Goal: Task Accomplishment & Management: Use online tool/utility

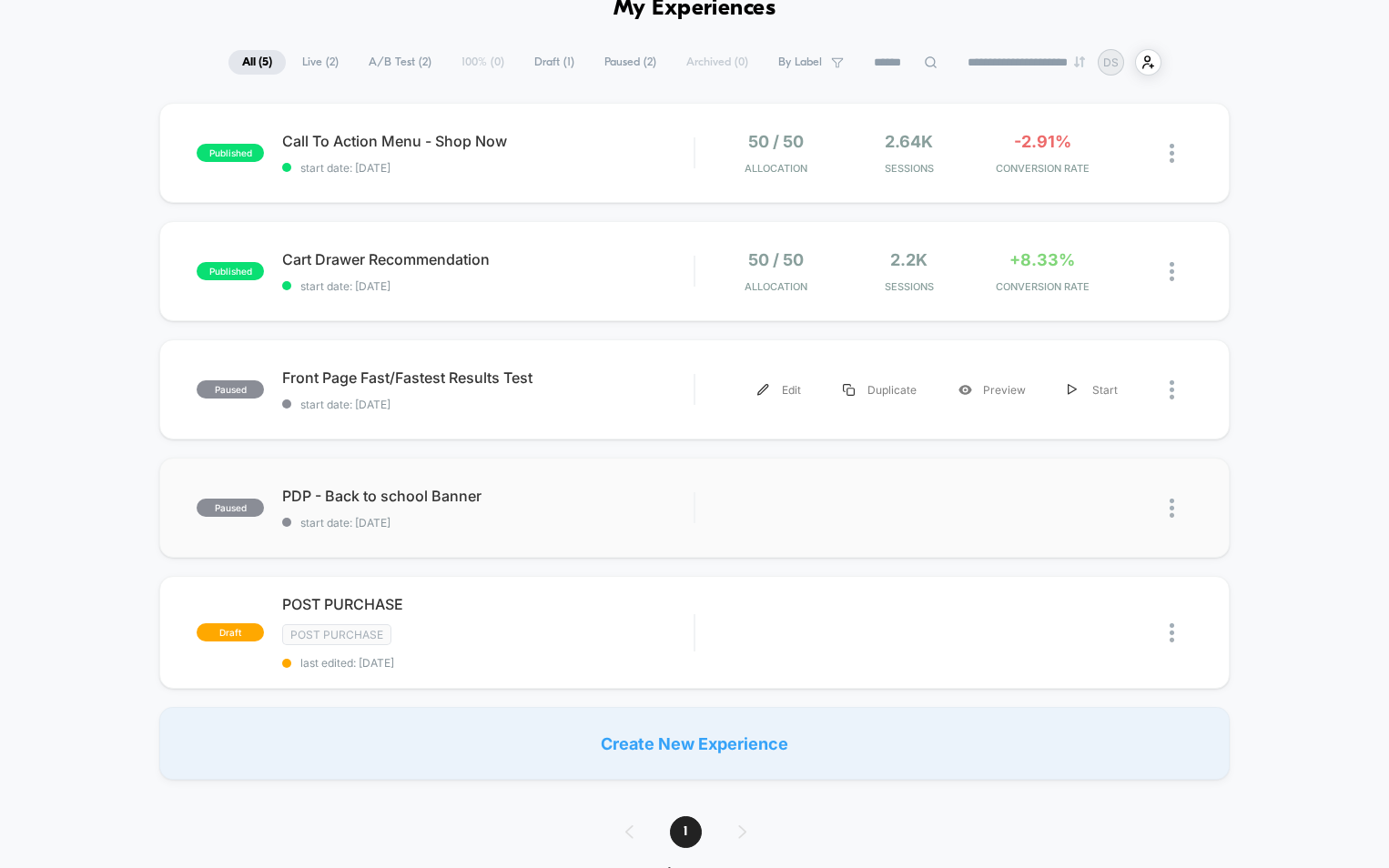
scroll to position [91, 0]
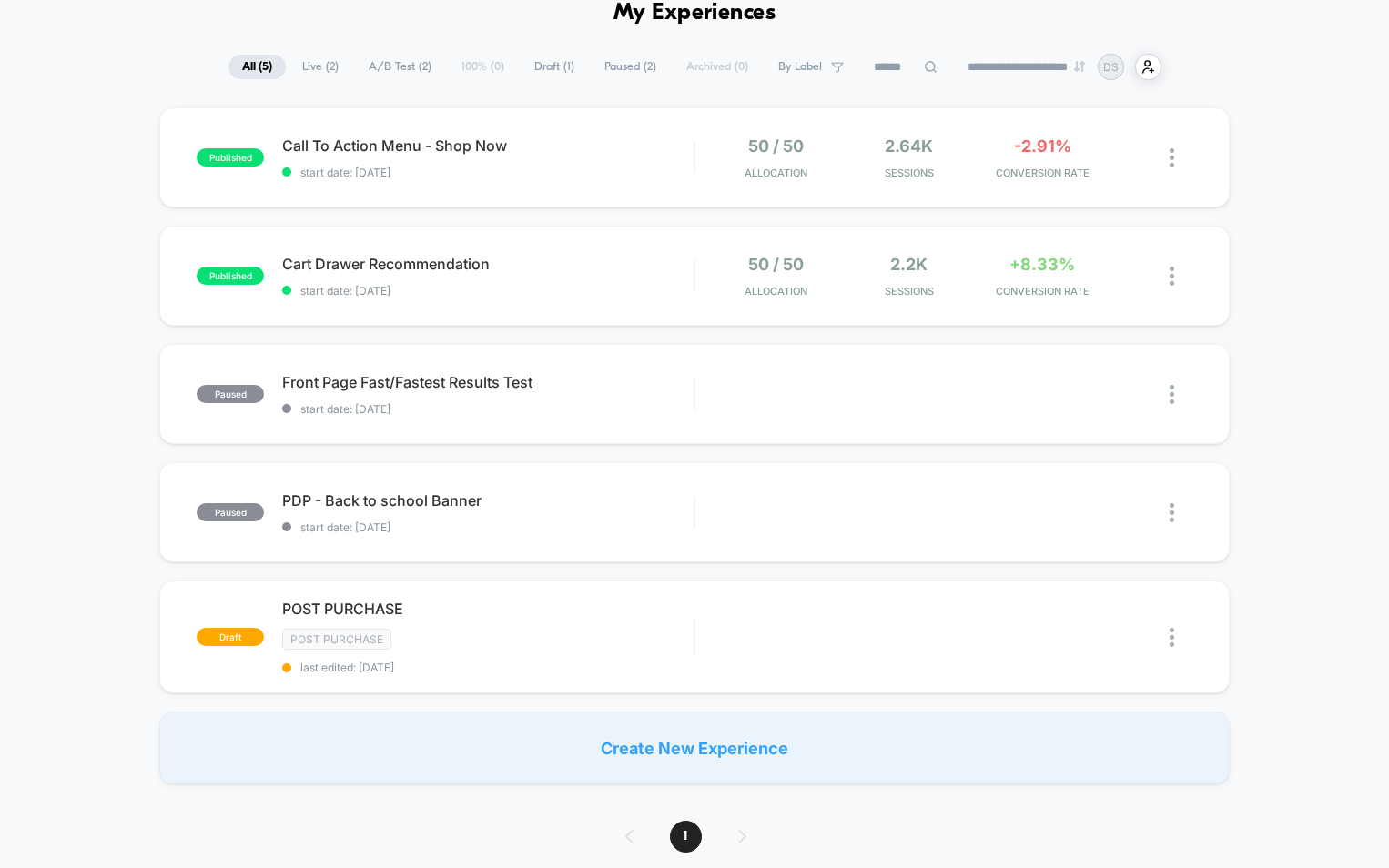
click at [637, 739] on div "Create New Experience" at bounding box center [694, 748] width 1069 height 73
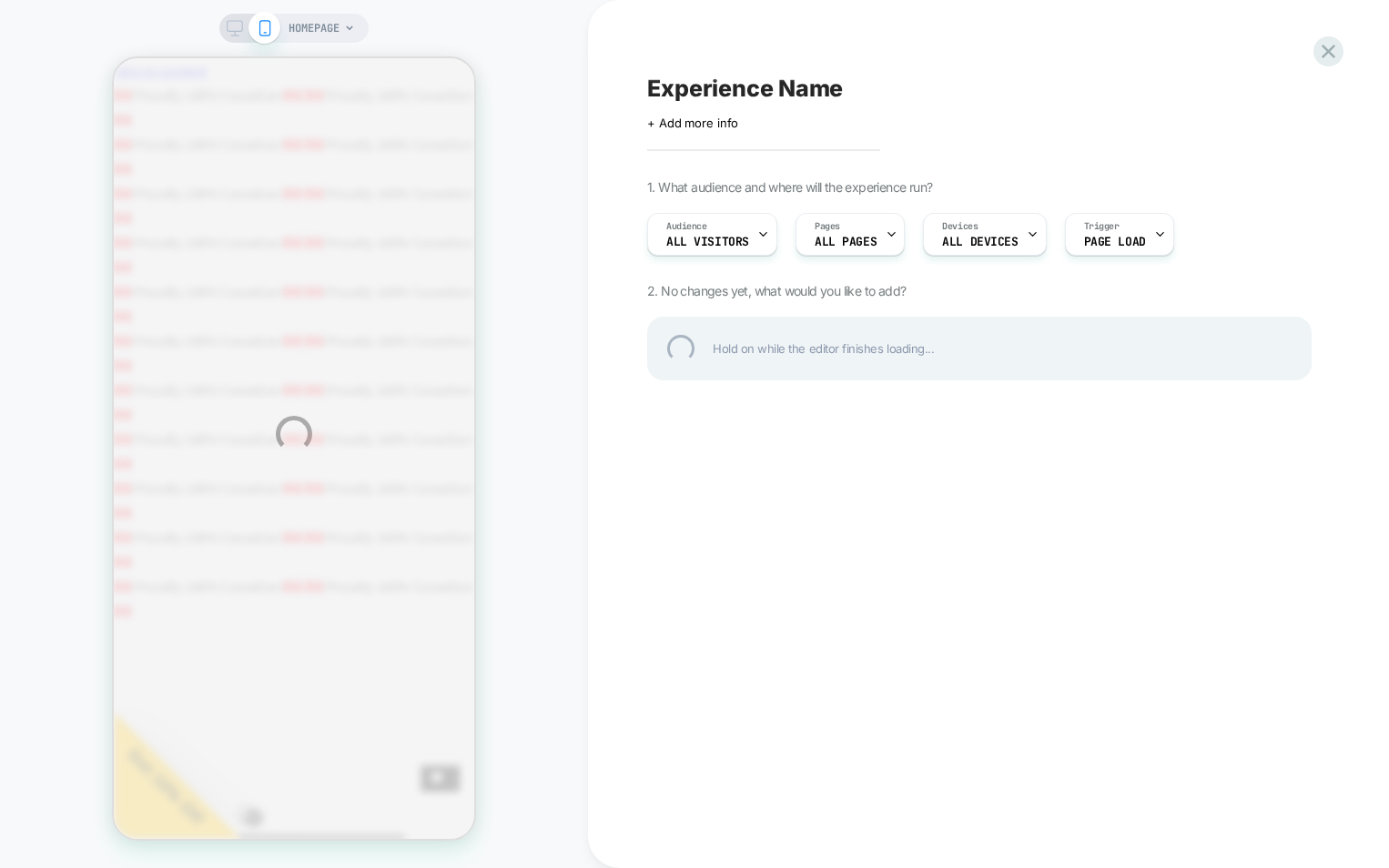
click at [742, 239] on div "HOMEPAGE Experience Name Click to edit experience details + Add more info 1. Wh…" at bounding box center [694, 434] width 1389 height 868
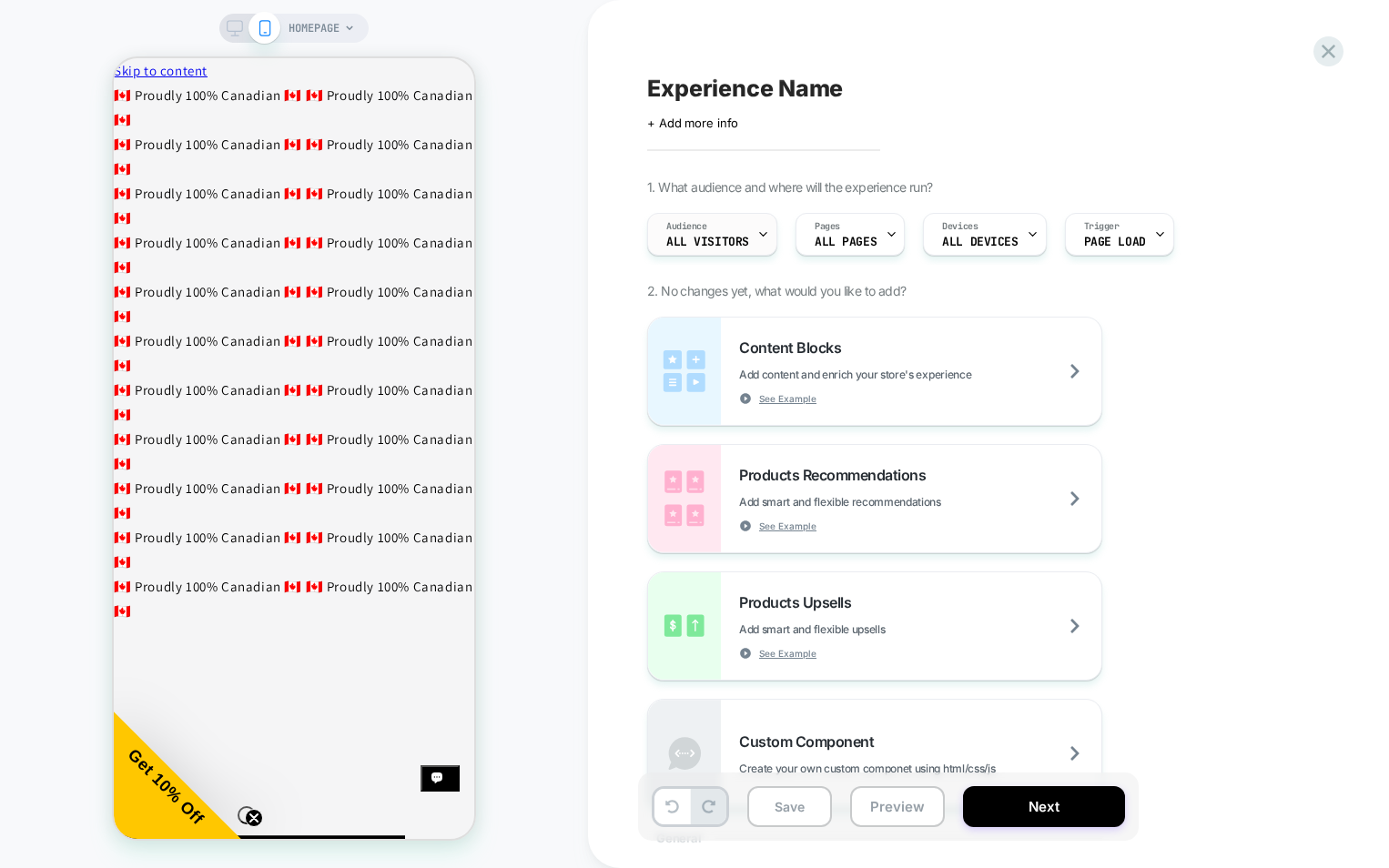
click at [744, 243] on span "All Visitors" at bounding box center [707, 242] width 82 height 12
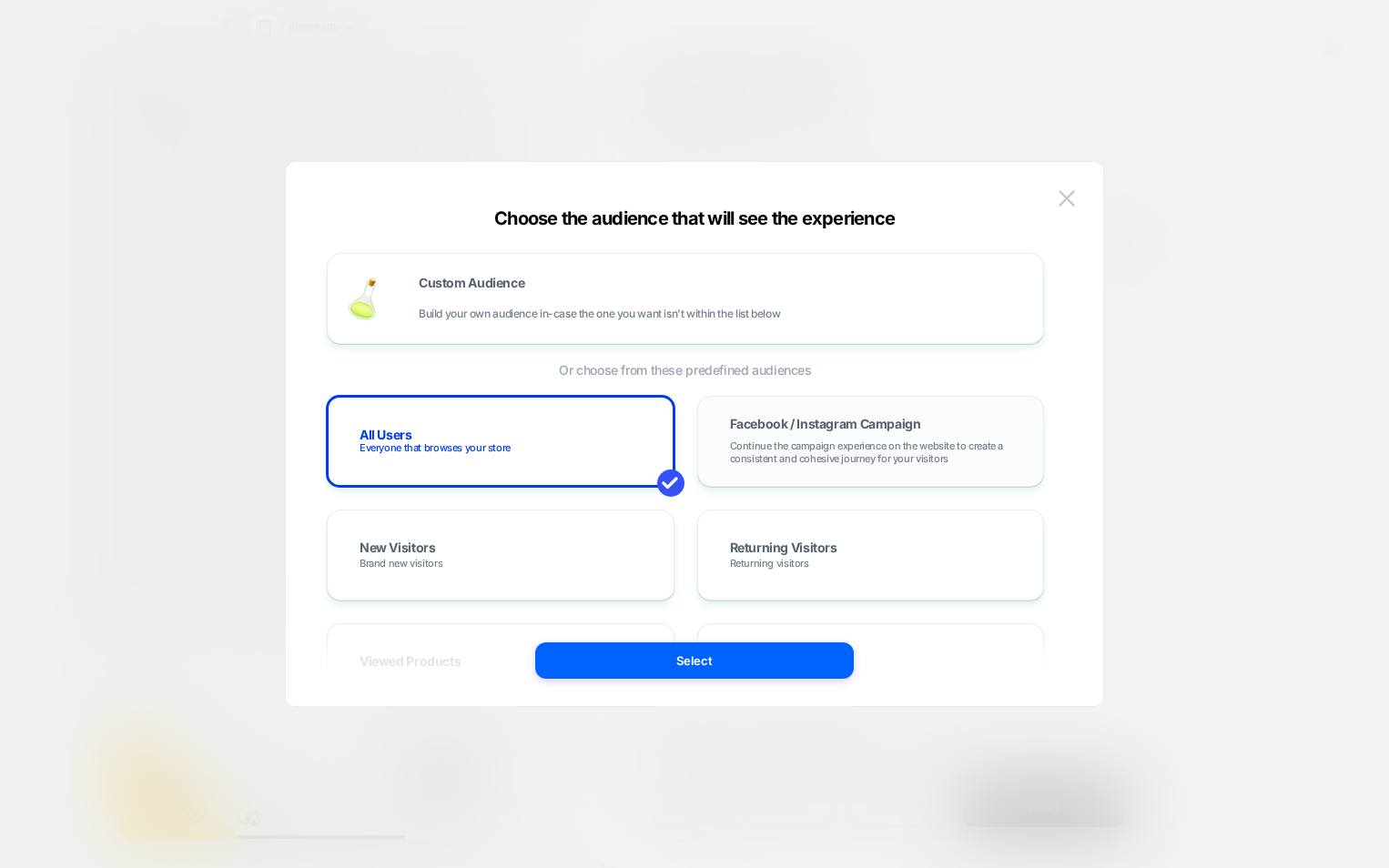
click at [815, 434] on div "Facebook / Instagram Campaign Continue the campaign experience on the website t…" at bounding box center [870, 442] width 309 height 53
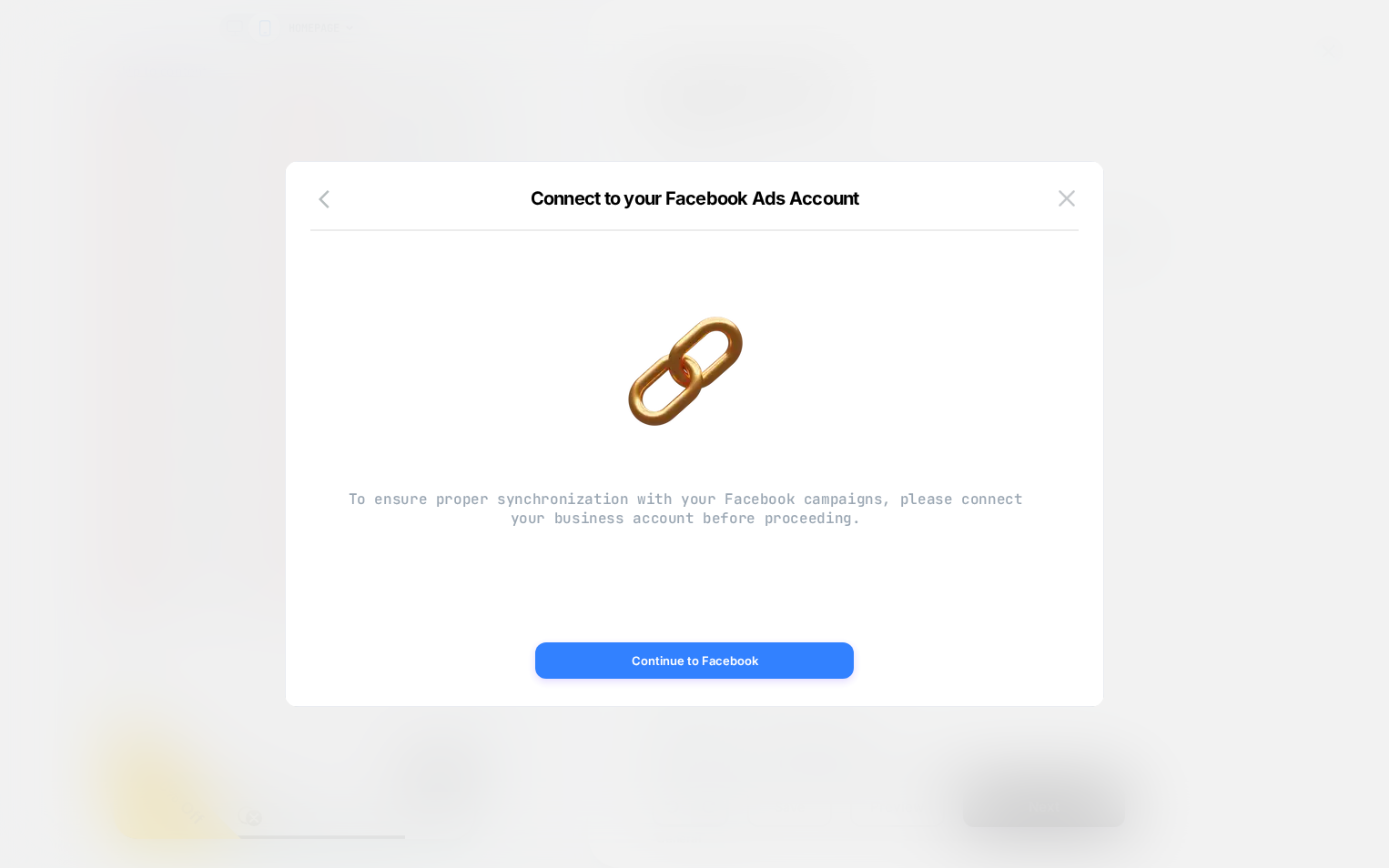
click at [633, 661] on button "Continue to Facebook" at bounding box center [694, 660] width 319 height 36
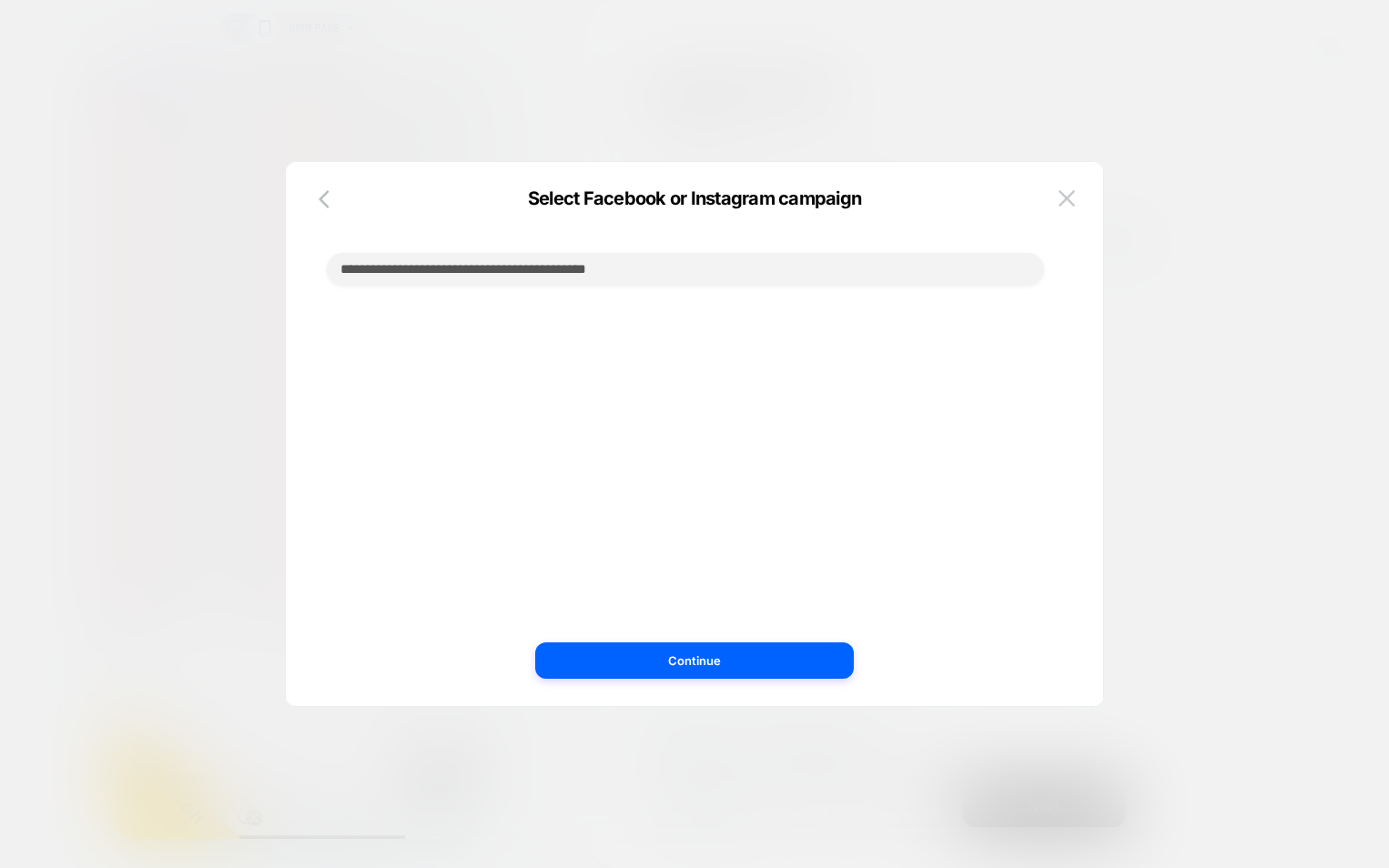
click at [860, 279] on input at bounding box center [685, 269] width 717 height 33
click at [1062, 202] on img at bounding box center [1066, 198] width 16 height 15
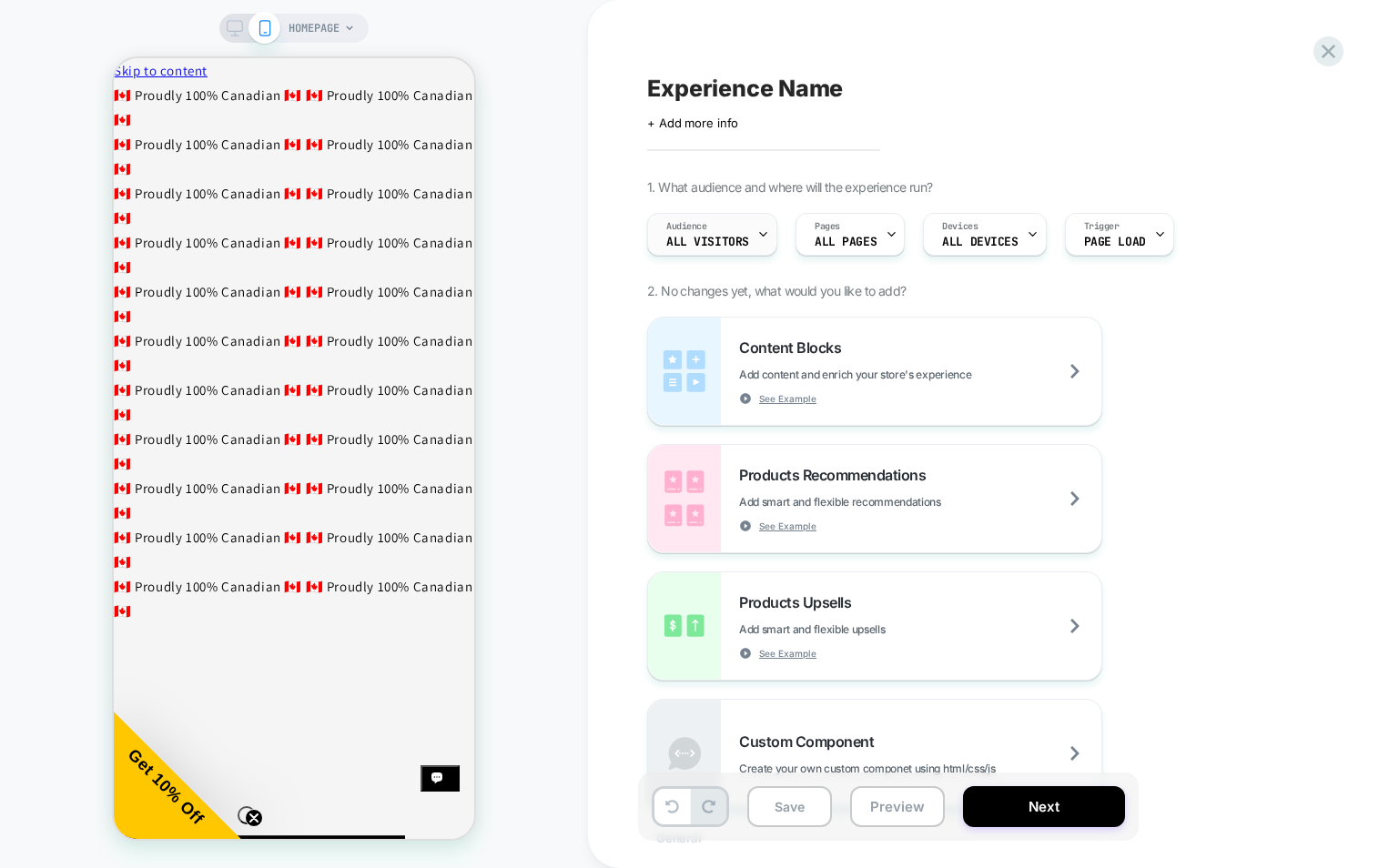
click at [732, 235] on div "Audience All Visitors" at bounding box center [707, 234] width 119 height 41
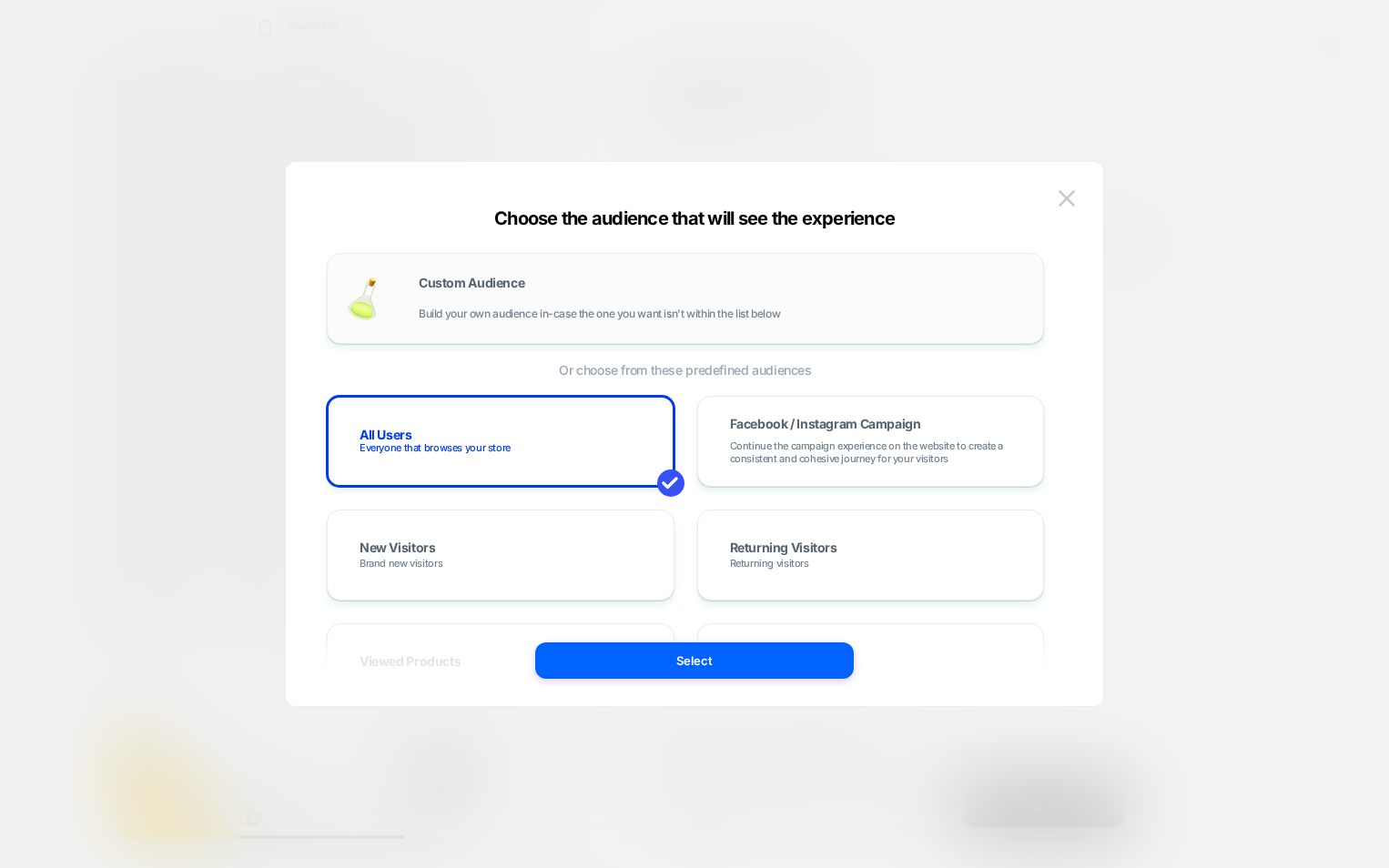
click at [738, 302] on div "Custom Audience Build your own audience in-case the one you want isn't within t…" at bounding box center [722, 298] width 606 height 44
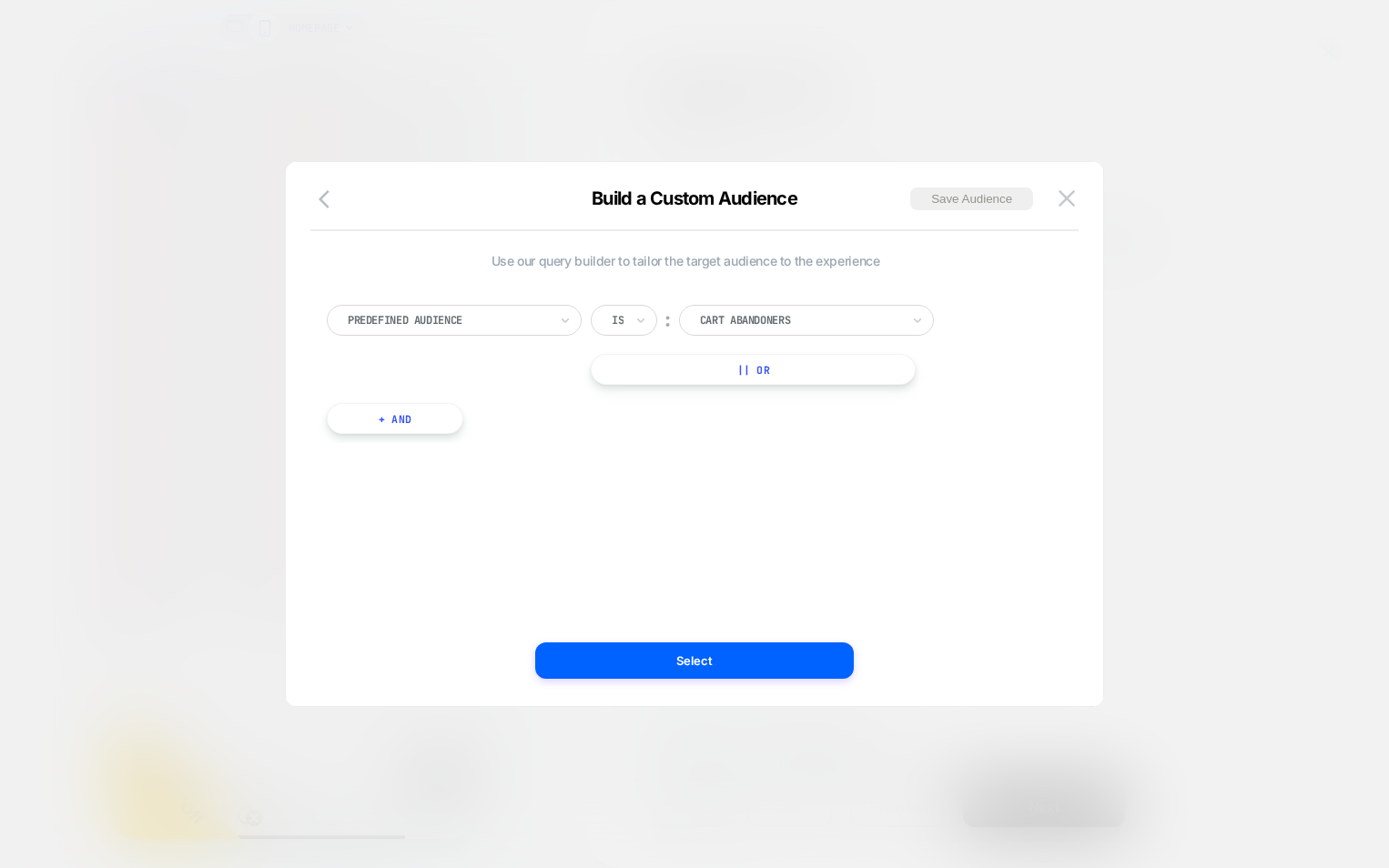
click at [547, 322] on div at bounding box center [448, 319] width 200 height 16
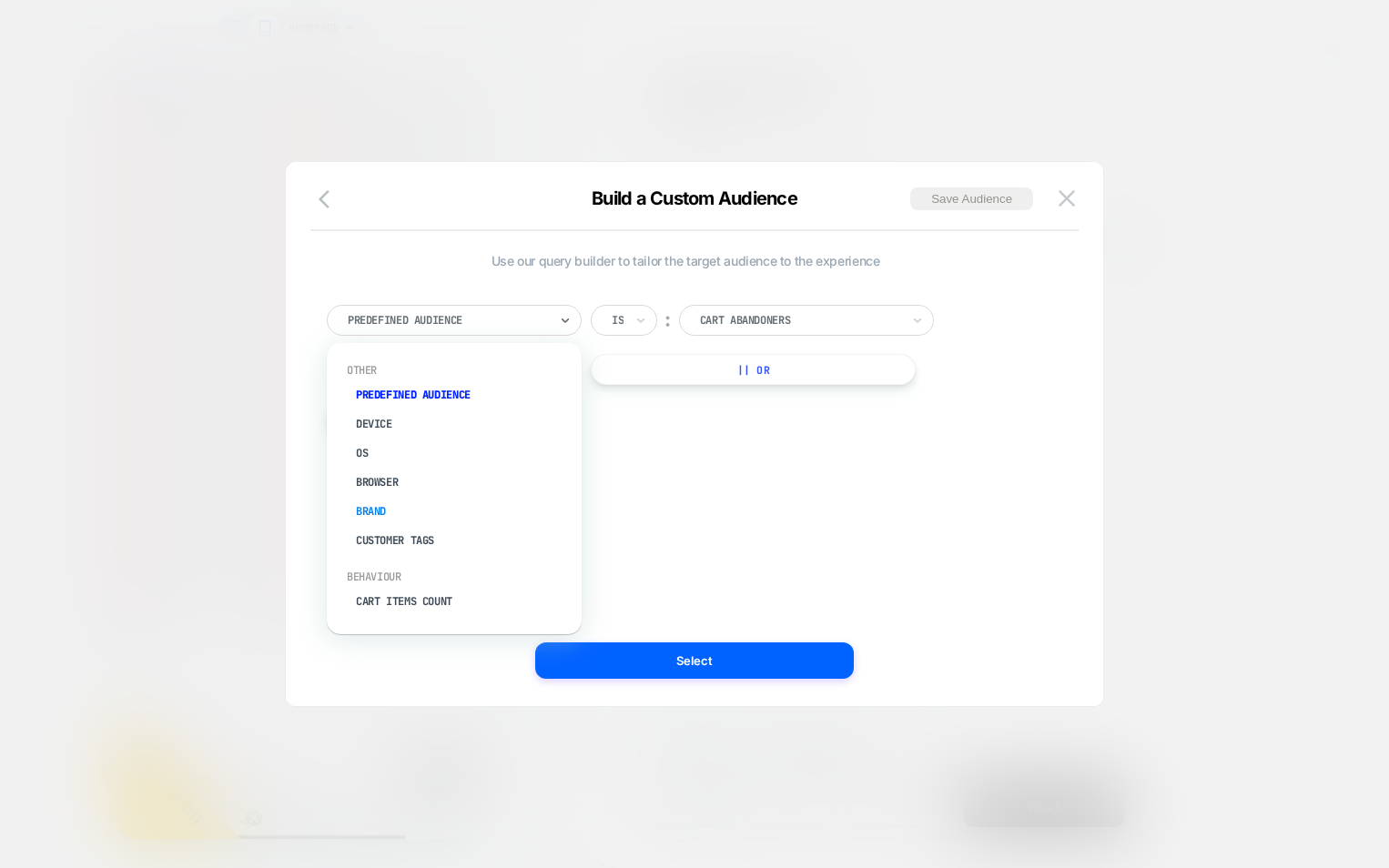
click at [432, 501] on div "Brand" at bounding box center [464, 511] width 237 height 29
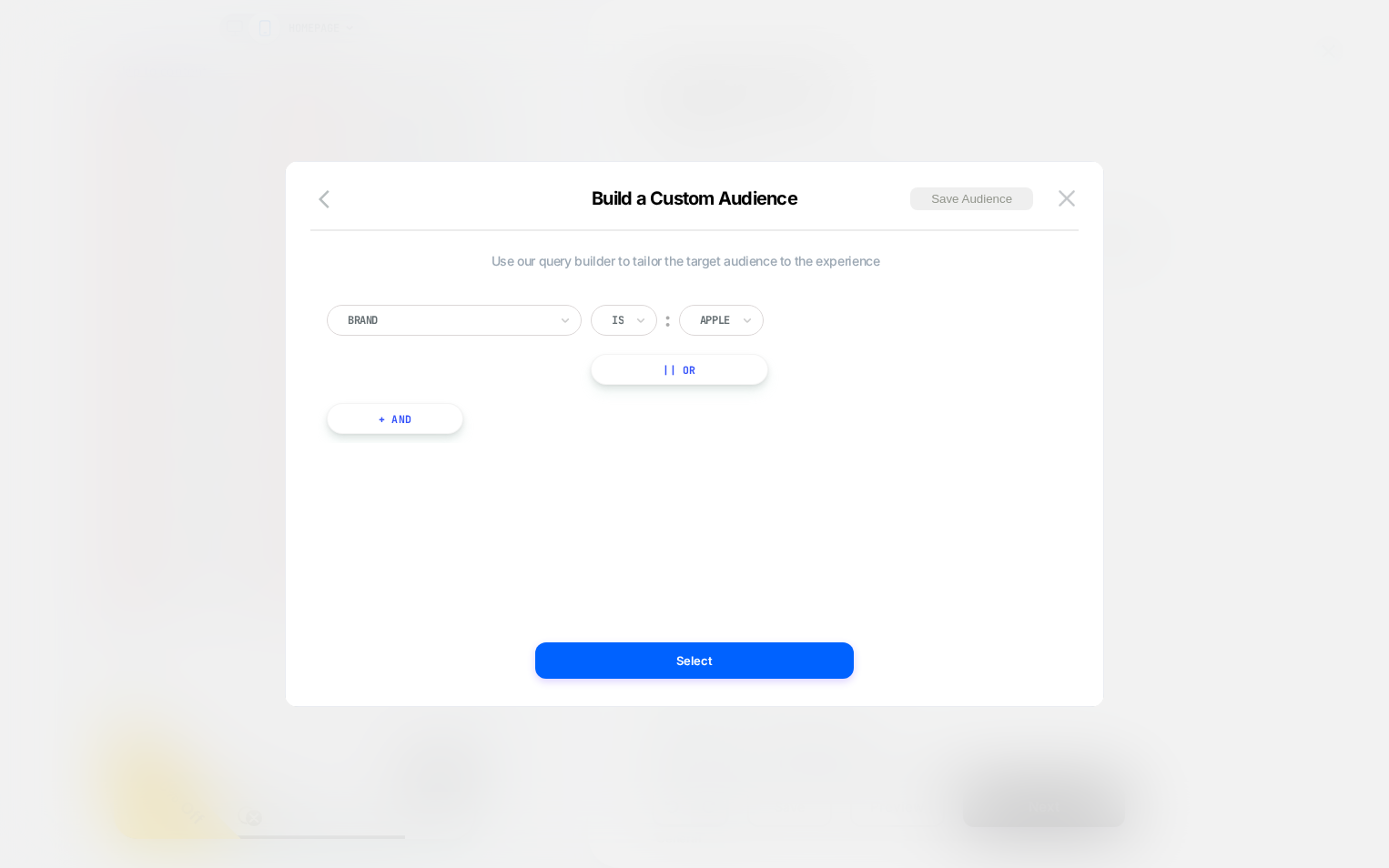
click at [521, 324] on div at bounding box center [448, 319] width 200 height 16
click at [397, 479] on div "Browser" at bounding box center [464, 481] width 237 height 29
click at [503, 303] on div "Browser Is ︰ Safari || Or + And" at bounding box center [685, 360] width 736 height 166
click at [509, 321] on div at bounding box center [448, 319] width 200 height 16
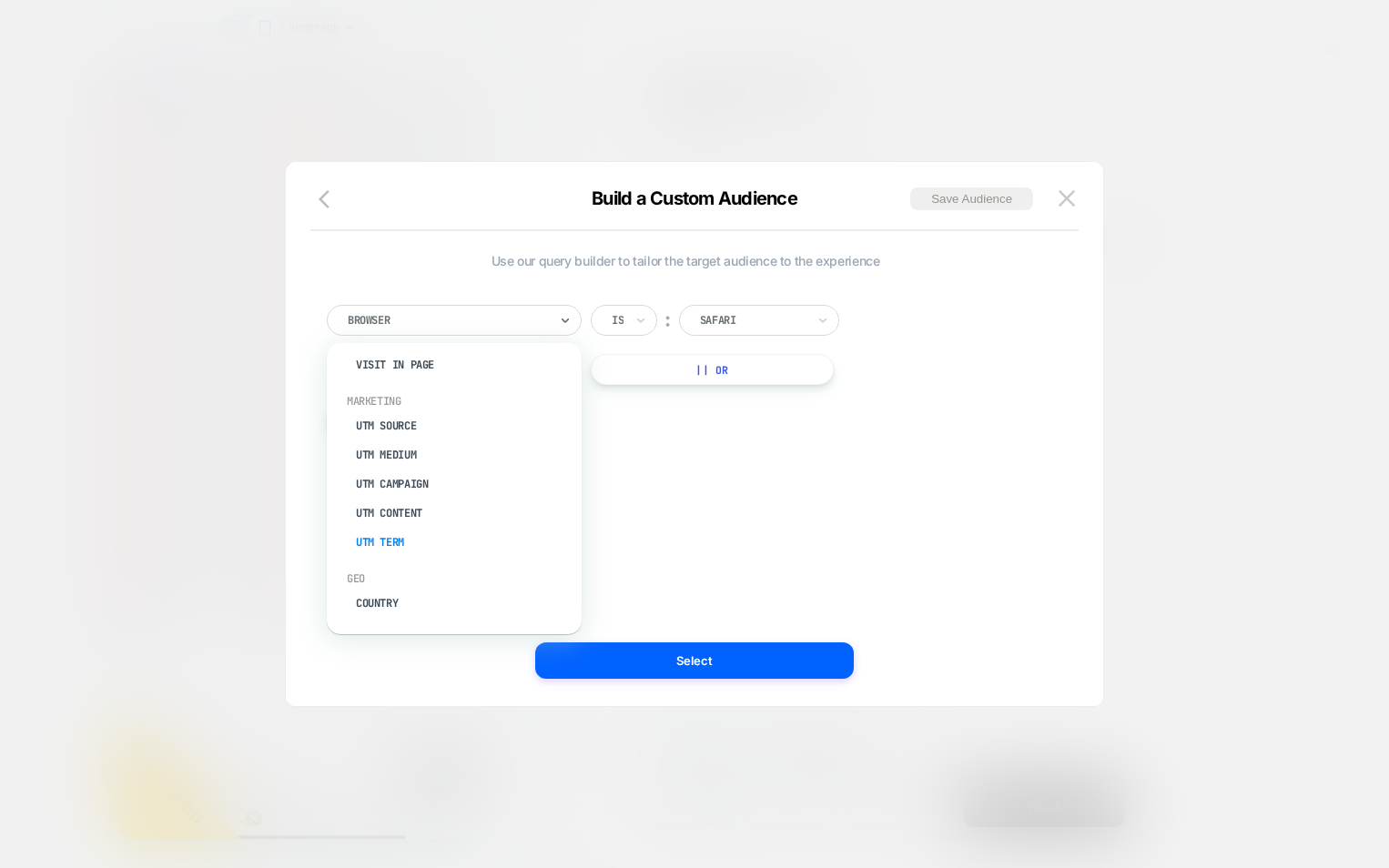
click at [416, 534] on div "UTM Term" at bounding box center [464, 542] width 237 height 29
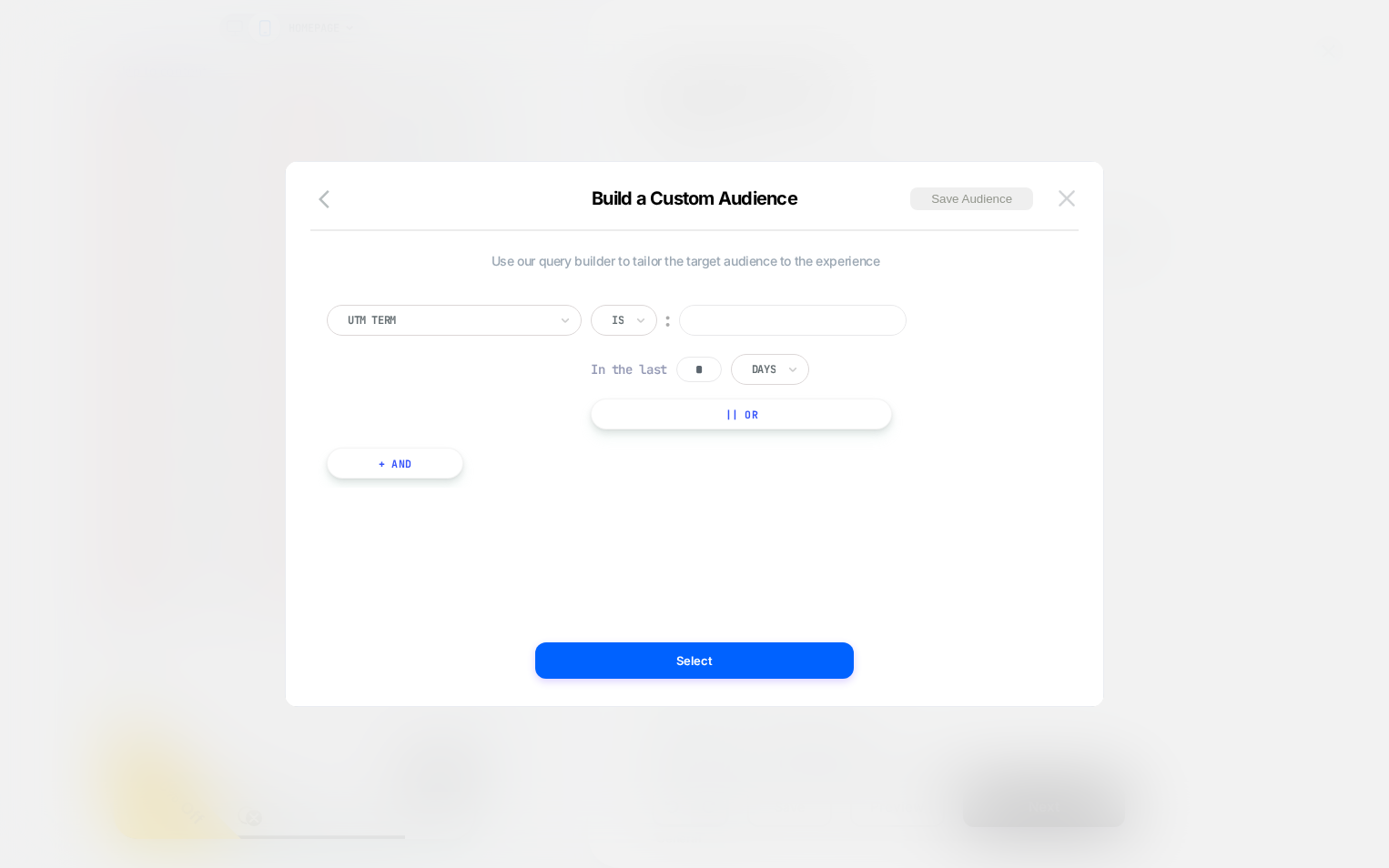
click at [1063, 204] on img at bounding box center [1066, 198] width 16 height 15
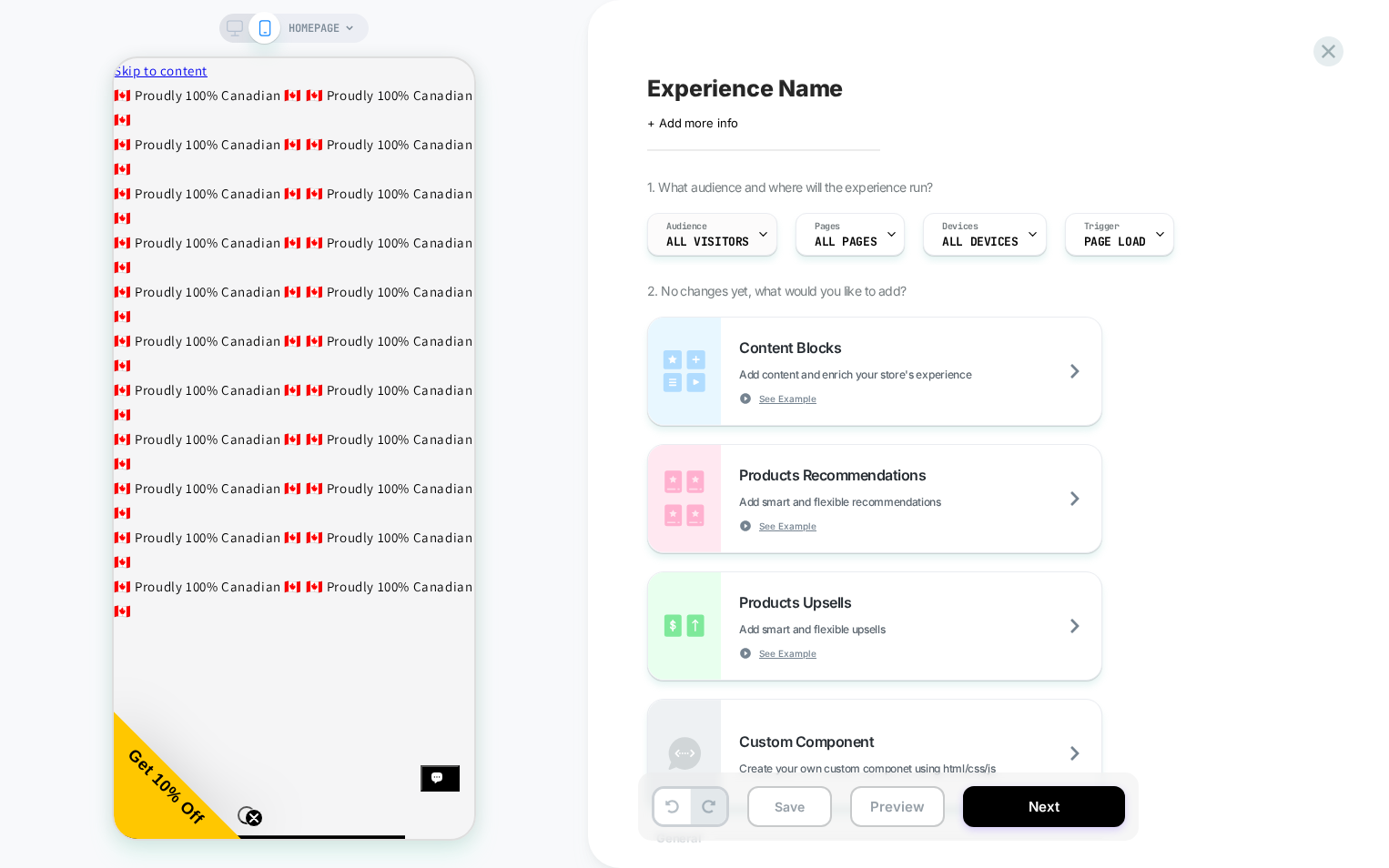
click at [724, 226] on div "Audience All Visitors" at bounding box center [707, 234] width 119 height 41
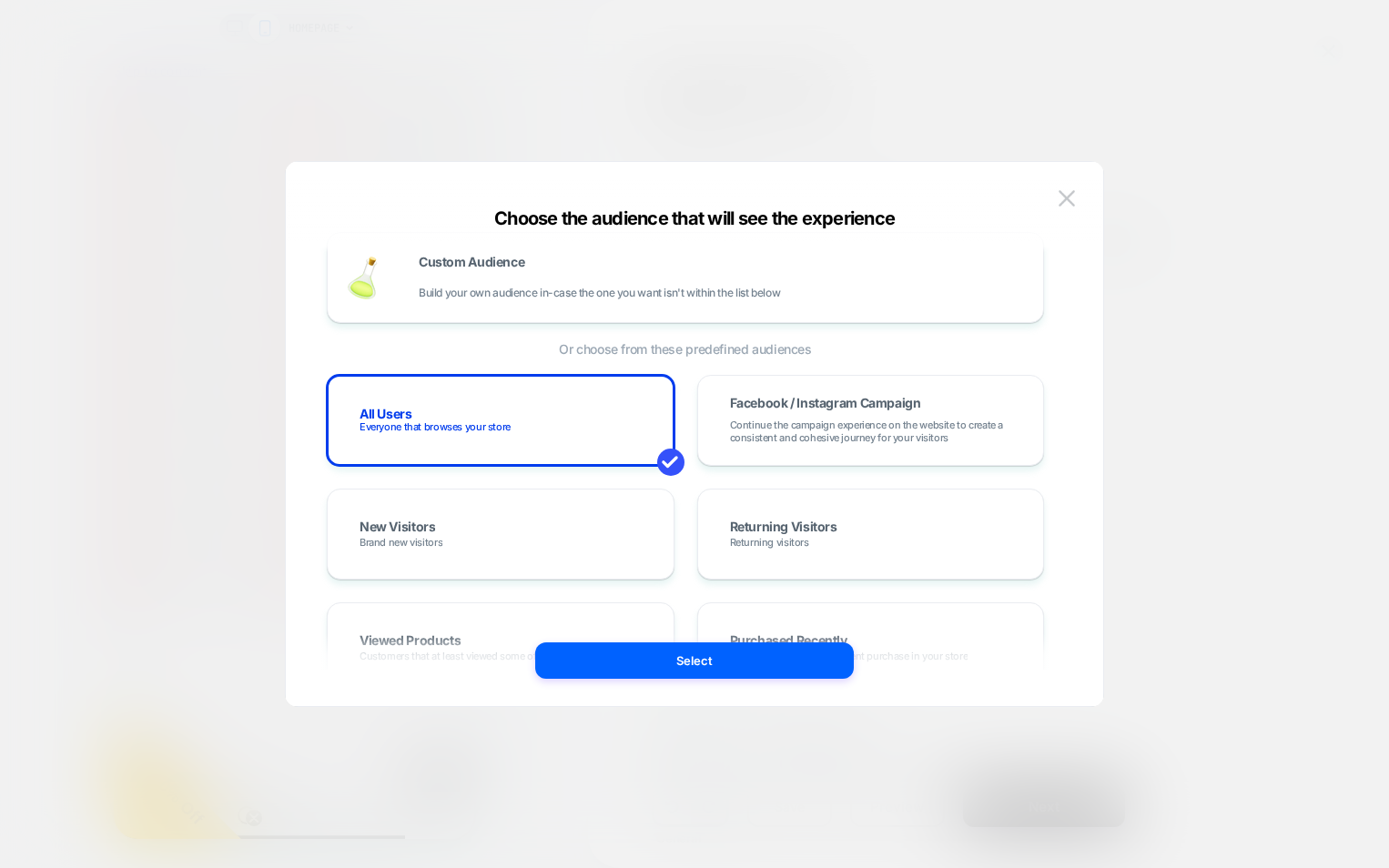
scroll to position [0, 0]
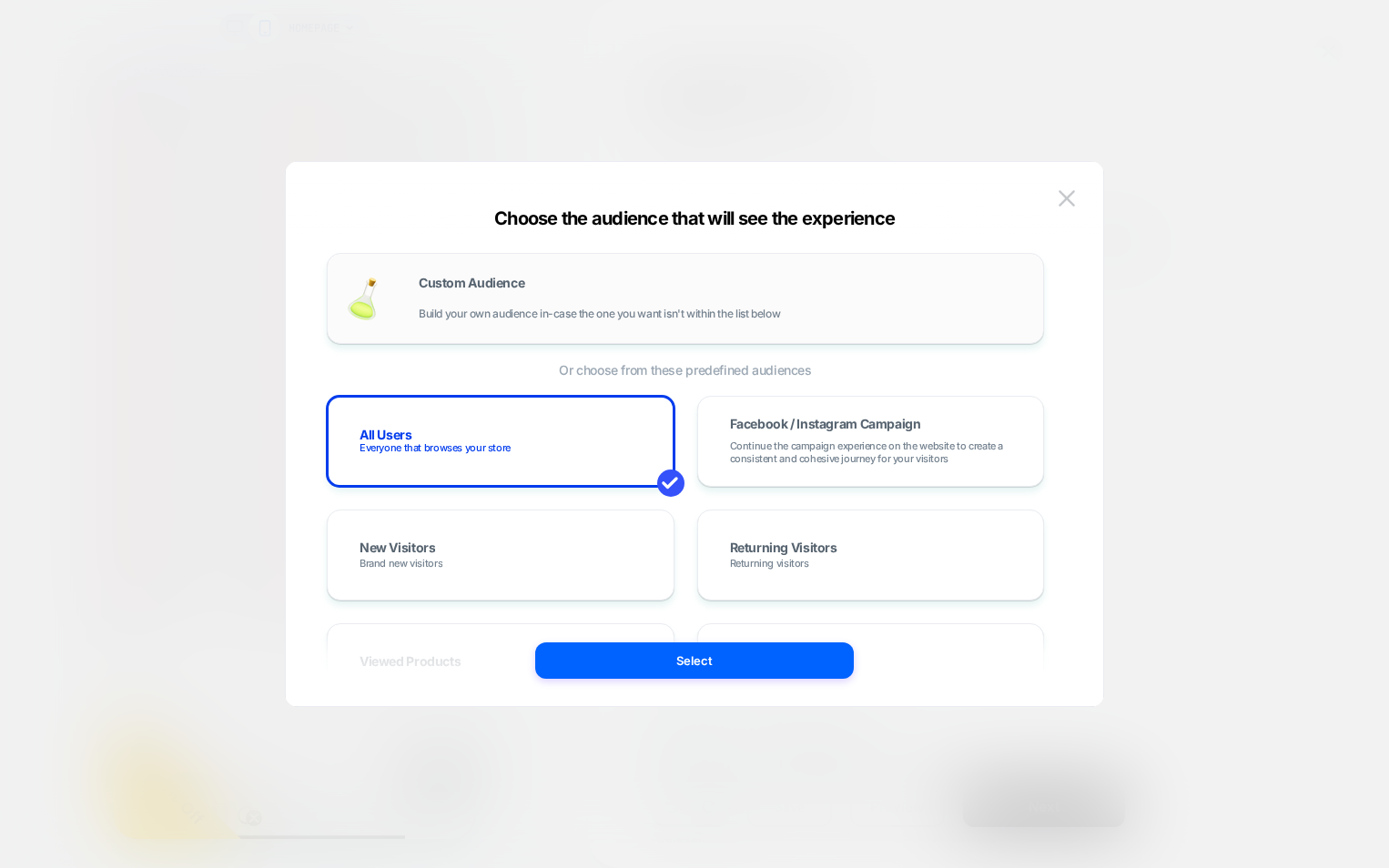
click at [640, 313] on span "Build your own audience in-case the one you want isn't within the list below" at bounding box center [599, 313] width 361 height 12
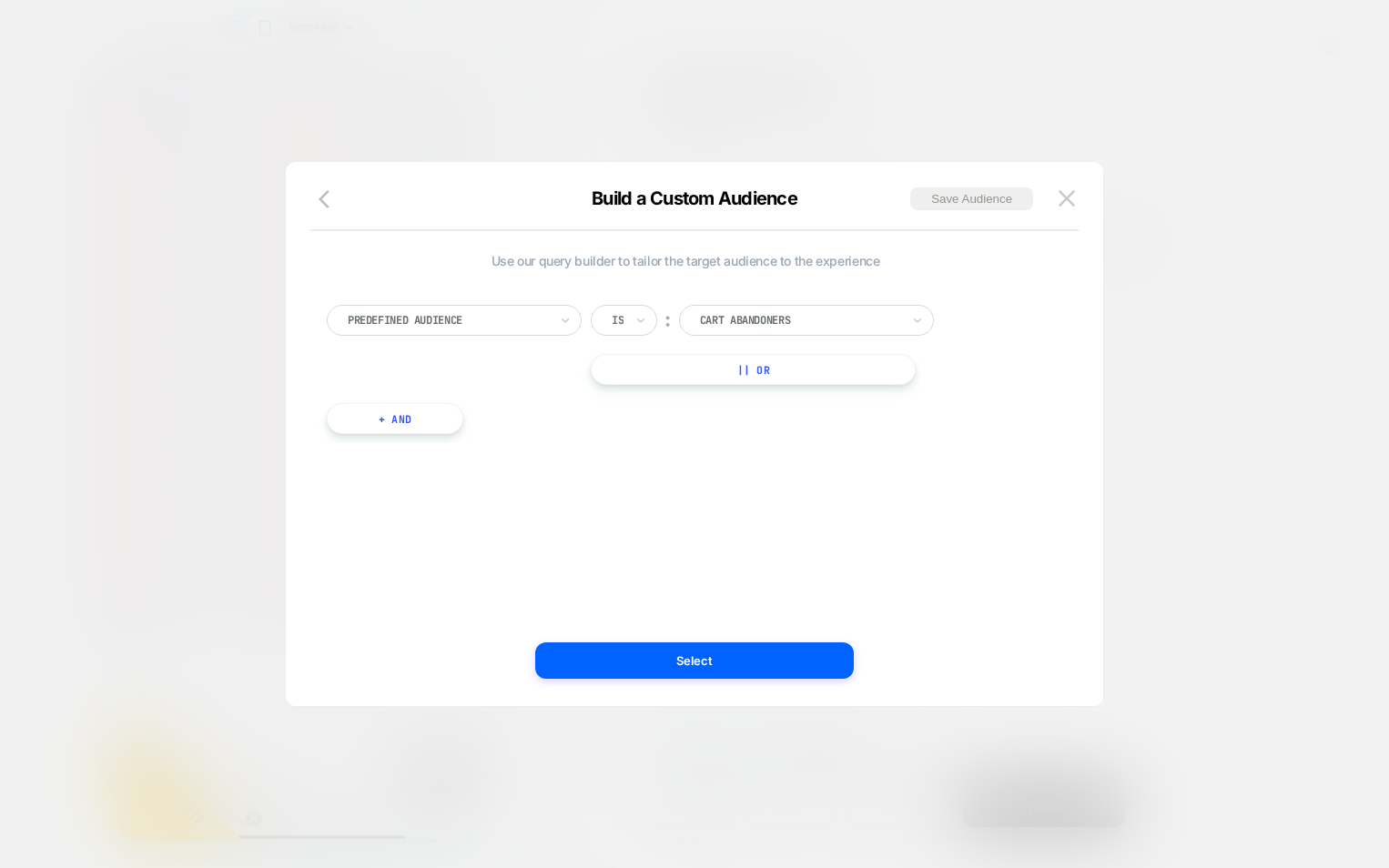
click at [448, 339] on div "Predefined Audience Is ︰ Cart Abandoners || Or" at bounding box center [685, 345] width 717 height 80
click at [465, 327] on div at bounding box center [448, 319] width 200 height 16
click at [395, 542] on div "UTM Term" at bounding box center [464, 542] width 237 height 29
click at [504, 326] on div at bounding box center [448, 319] width 200 height 16
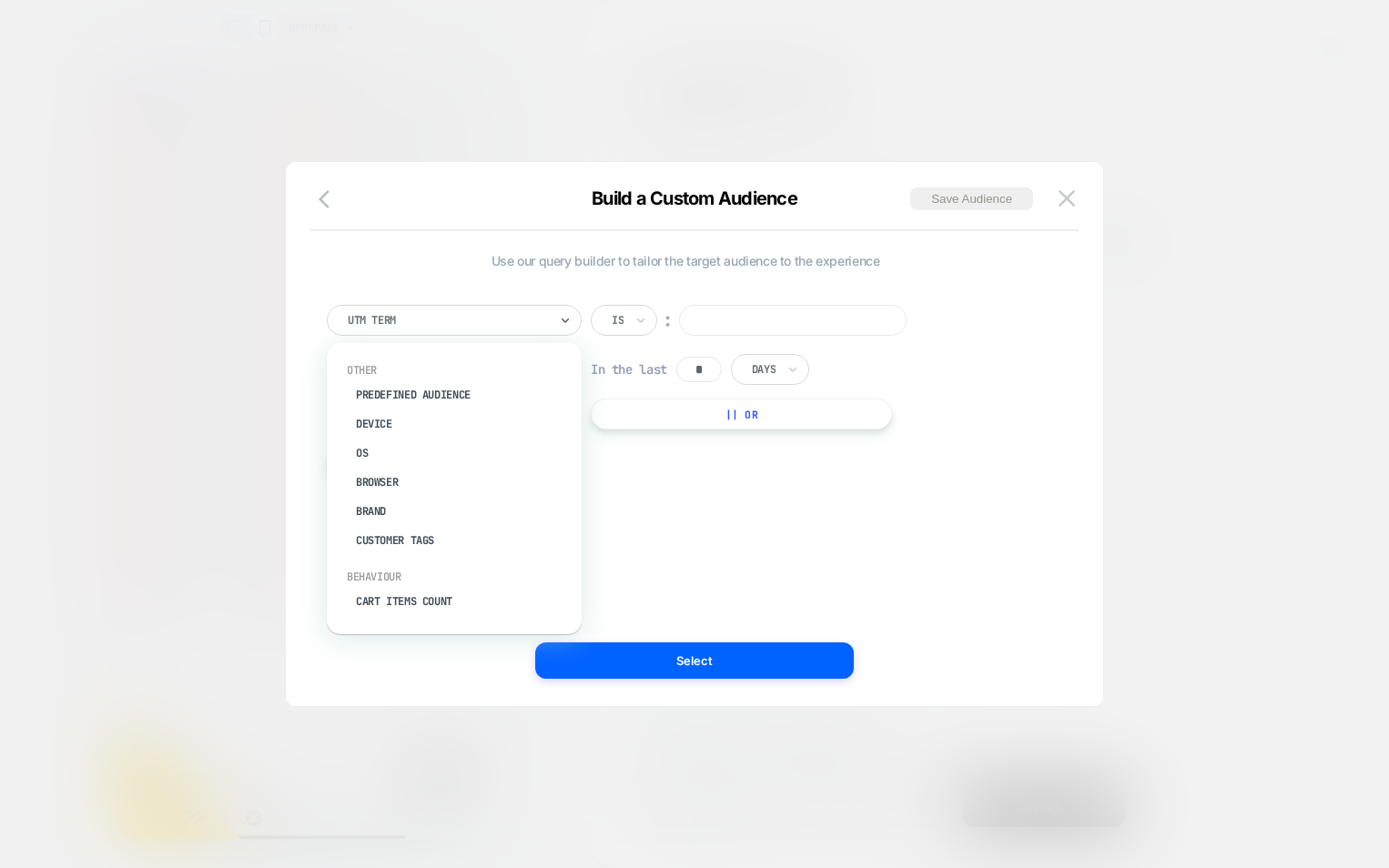
scroll to position [728, 0]
click at [406, 399] on div "UTM Source" at bounding box center [464, 400] width 237 height 29
click at [655, 324] on div "Is" at bounding box center [624, 320] width 66 height 31
